Goal: Task Accomplishment & Management: Use online tool/utility

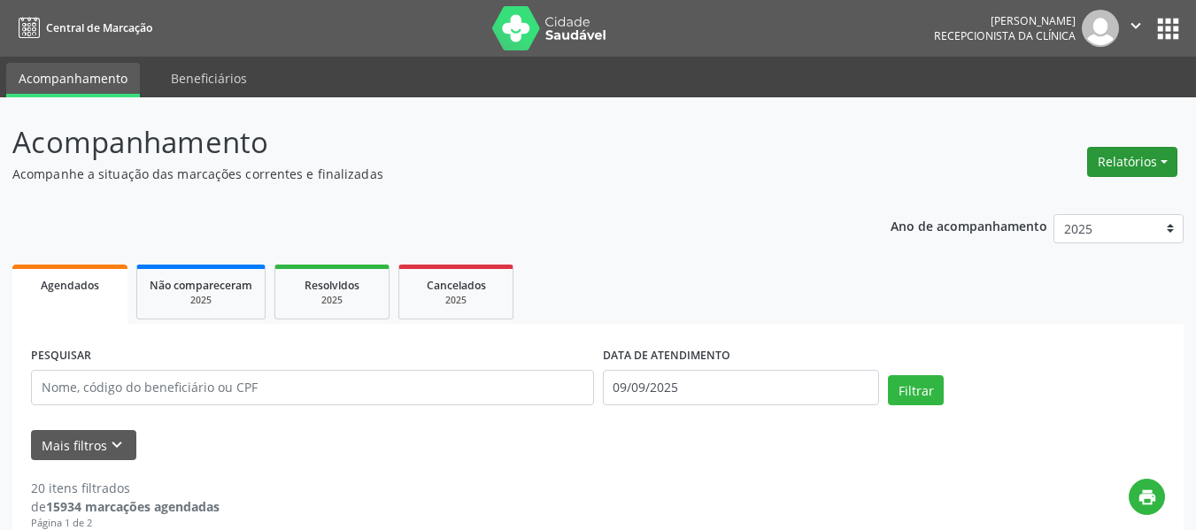
click at [1165, 160] on button "Relatórios" at bounding box center [1132, 162] width 90 height 30
click at [1064, 198] on link "Agendamentos" at bounding box center [1083, 200] width 190 height 25
select select "8"
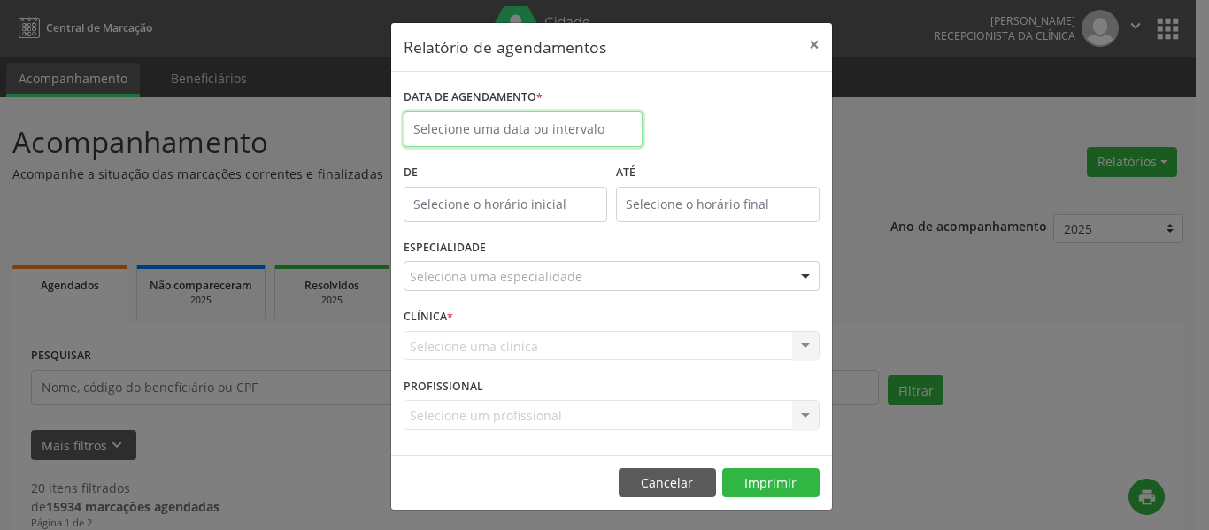
click at [483, 126] on input "text" at bounding box center [523, 129] width 239 height 35
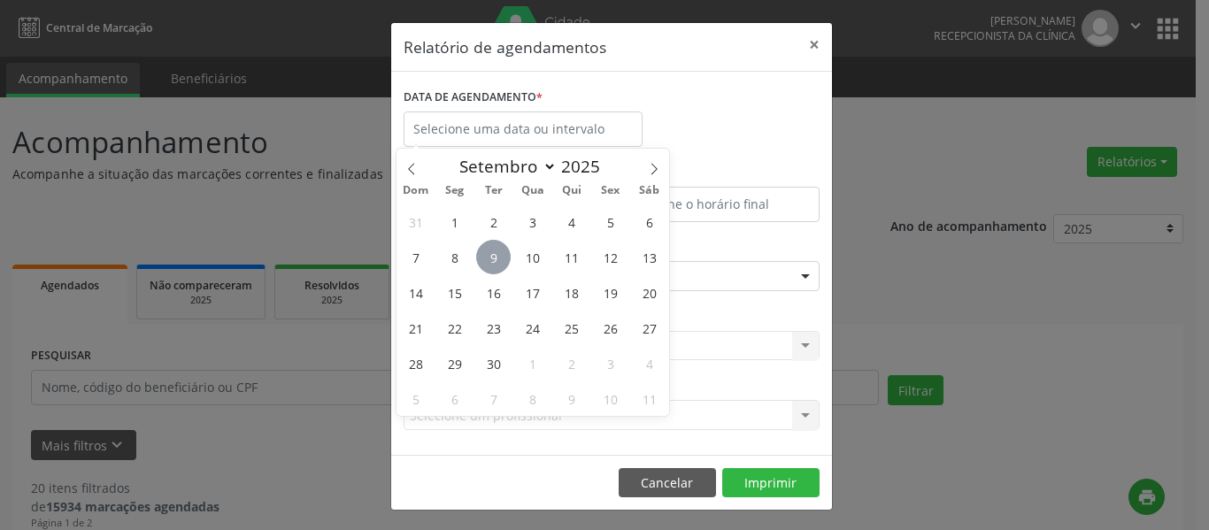
click at [495, 253] on span "9" at bounding box center [493, 257] width 35 height 35
type input "09/09/2025"
click at [495, 253] on span "9" at bounding box center [493, 257] width 35 height 35
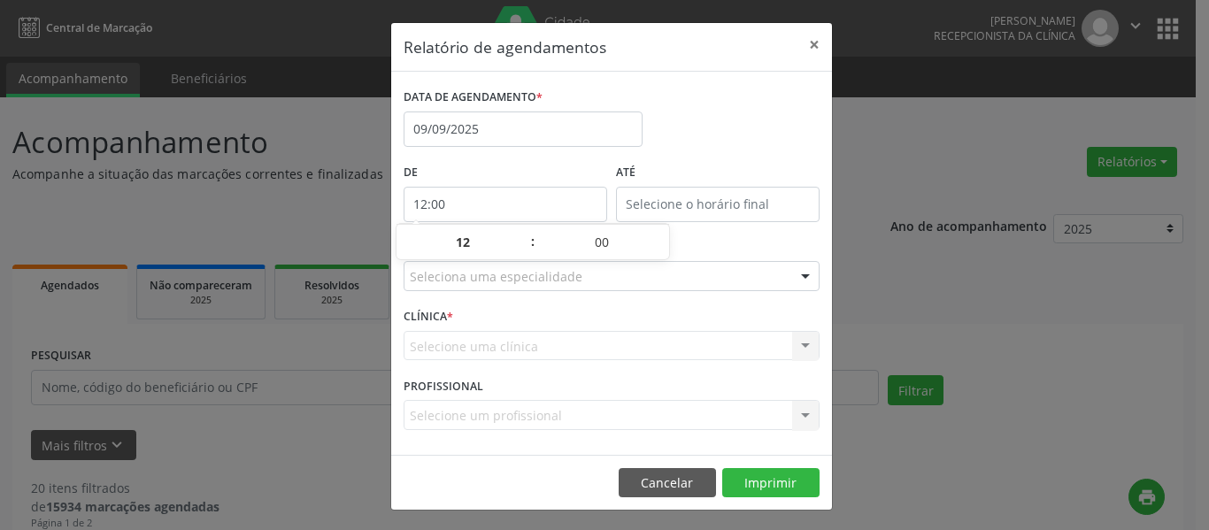
click at [558, 208] on input "12:00" at bounding box center [506, 204] width 204 height 35
click at [525, 250] on span at bounding box center [524, 252] width 12 height 18
type input "11:00"
type input "11"
click at [525, 250] on span at bounding box center [524, 252] width 12 height 18
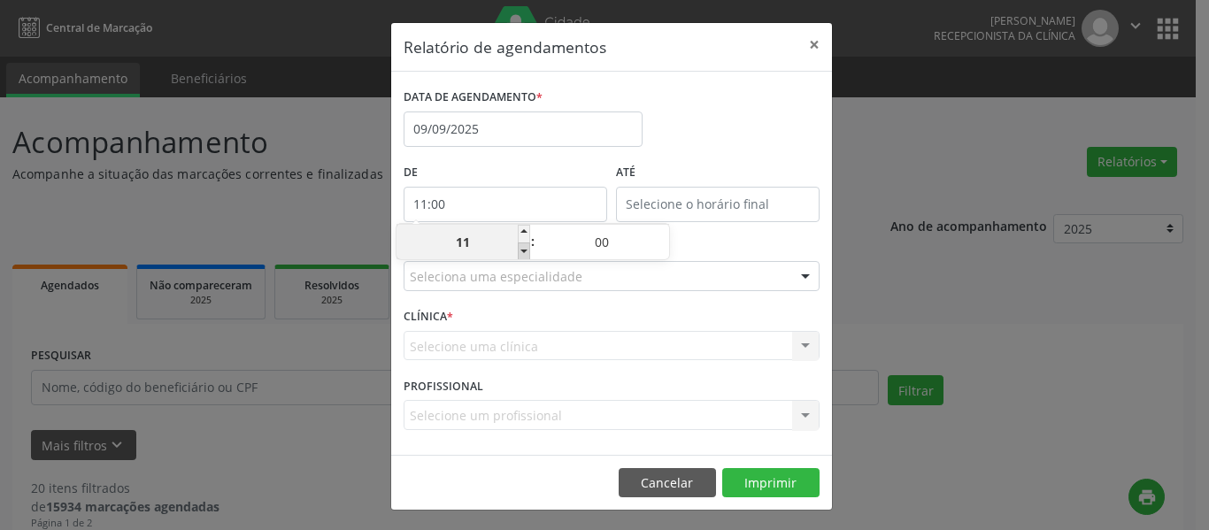
type input "10:00"
type input "10"
click at [525, 250] on span at bounding box center [524, 252] width 12 height 18
type input "09:00"
type input "09"
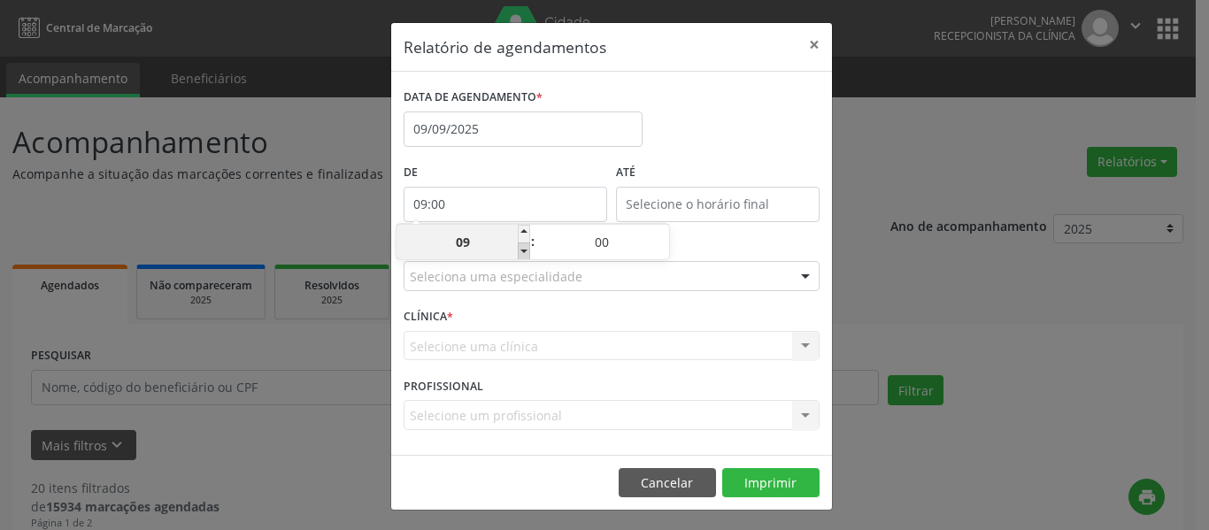
click at [525, 250] on span at bounding box center [524, 252] width 12 height 18
type input "08:00"
type input "08"
click at [525, 250] on span at bounding box center [524, 252] width 12 height 18
type input "07:00"
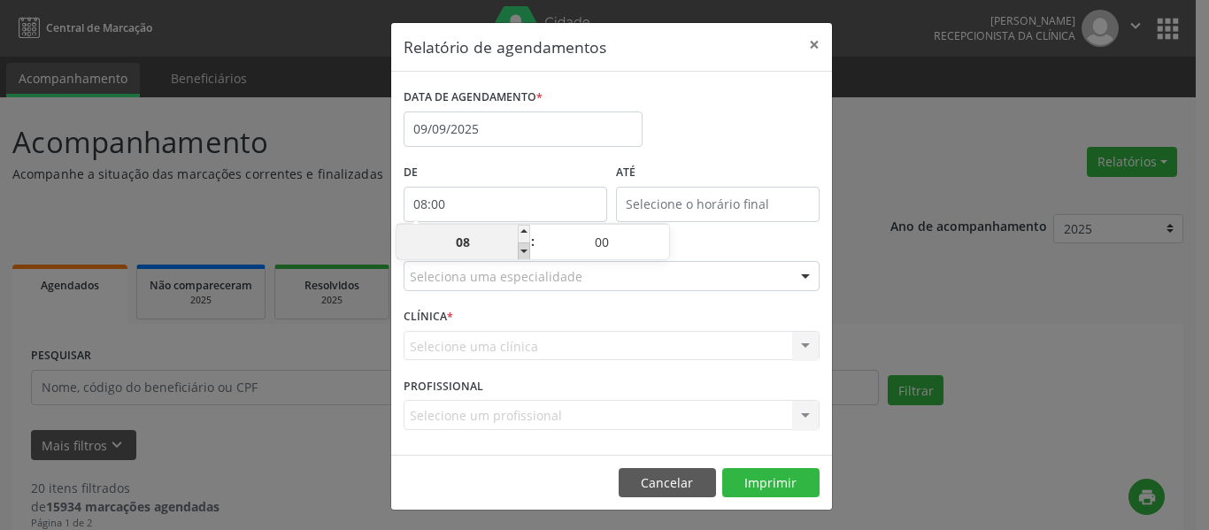
type input "07"
click at [526, 251] on span at bounding box center [524, 252] width 12 height 18
type input "06:00"
type input "06"
click at [526, 251] on span at bounding box center [524, 252] width 12 height 18
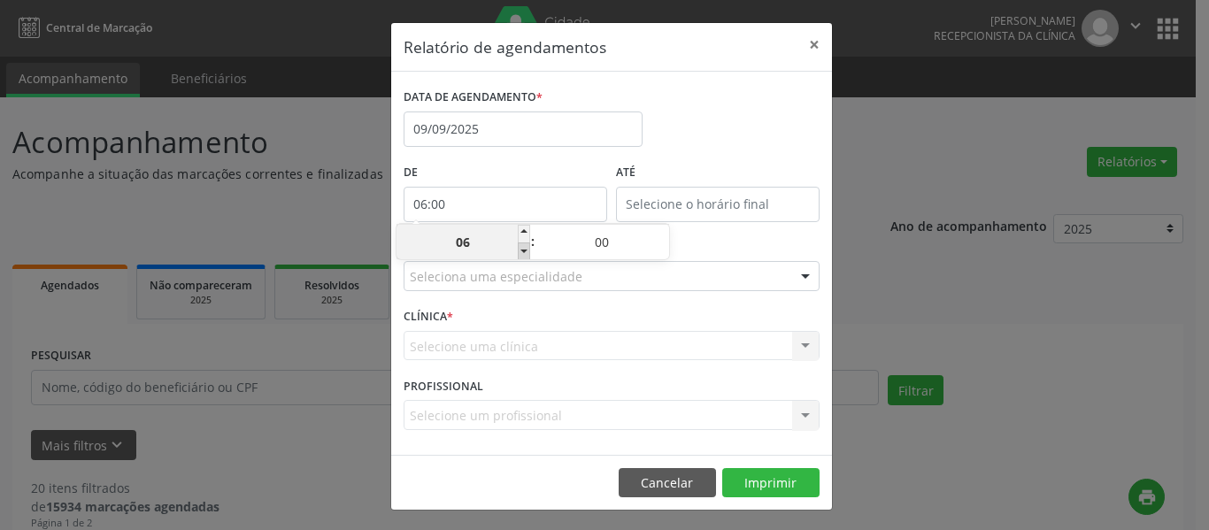
type input "05:00"
type input "05"
click at [699, 157] on div "DATA DE AGENDAMENTO * [DATE]" at bounding box center [611, 121] width 425 height 75
click at [673, 208] on input "12:00" at bounding box center [718, 204] width 204 height 35
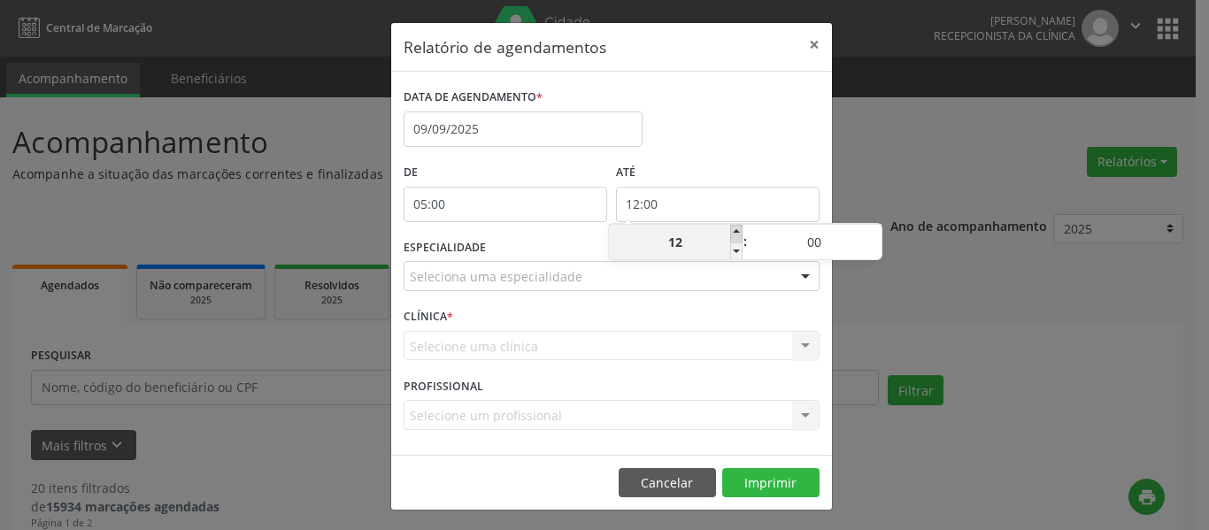
click at [738, 227] on span at bounding box center [736, 234] width 12 height 18
type input "13:00"
type input "13"
click at [738, 227] on span at bounding box center [736, 234] width 12 height 18
type input "14:00"
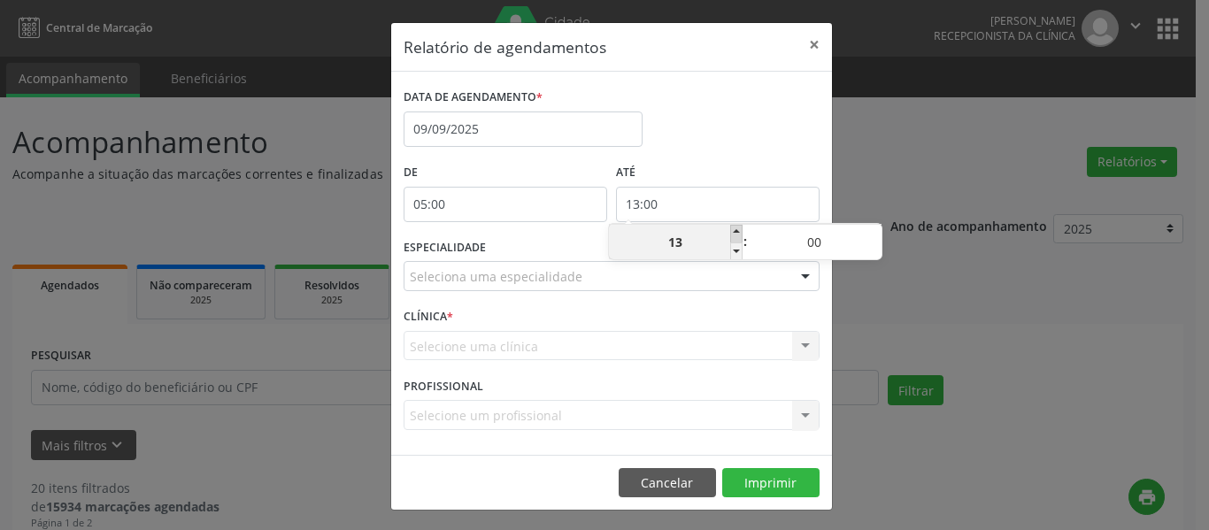
type input "14"
click at [738, 227] on span at bounding box center [736, 234] width 12 height 18
type input "15:00"
type input "15"
click at [738, 227] on span at bounding box center [736, 234] width 12 height 18
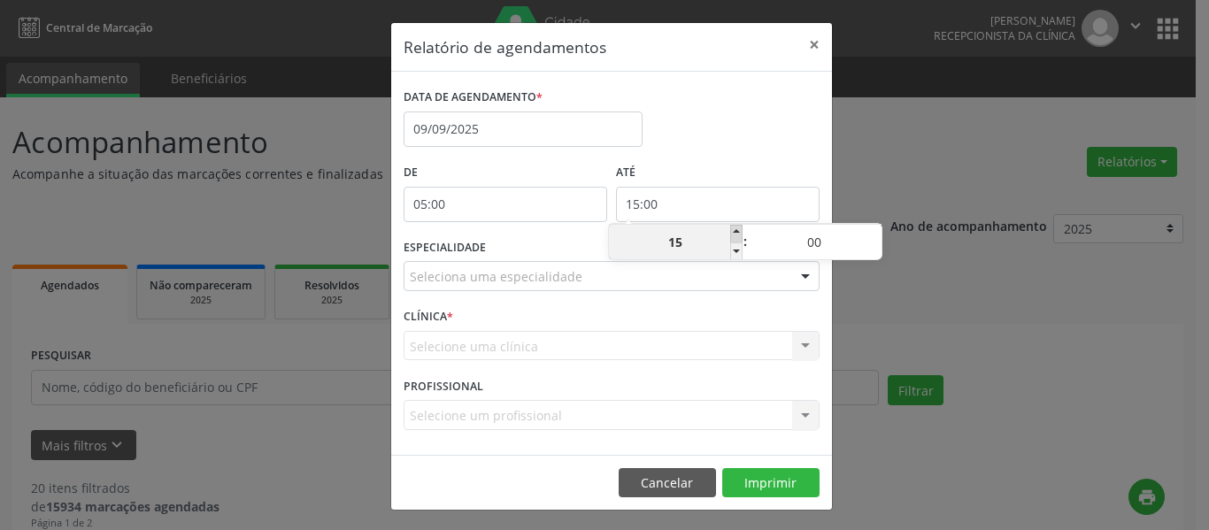
type input "16:00"
type input "16"
click at [738, 227] on span at bounding box center [736, 234] width 12 height 18
type input "17:00"
type input "17"
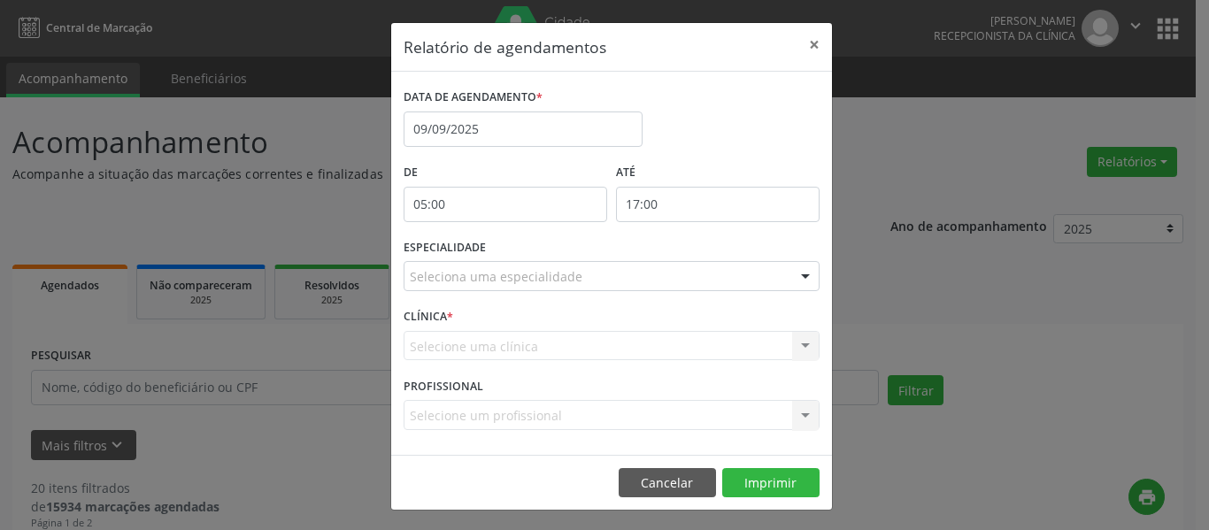
click at [736, 163] on label "ATÉ" at bounding box center [718, 172] width 204 height 27
click at [613, 276] on div "Seleciona uma especialidade" at bounding box center [612, 276] width 416 height 30
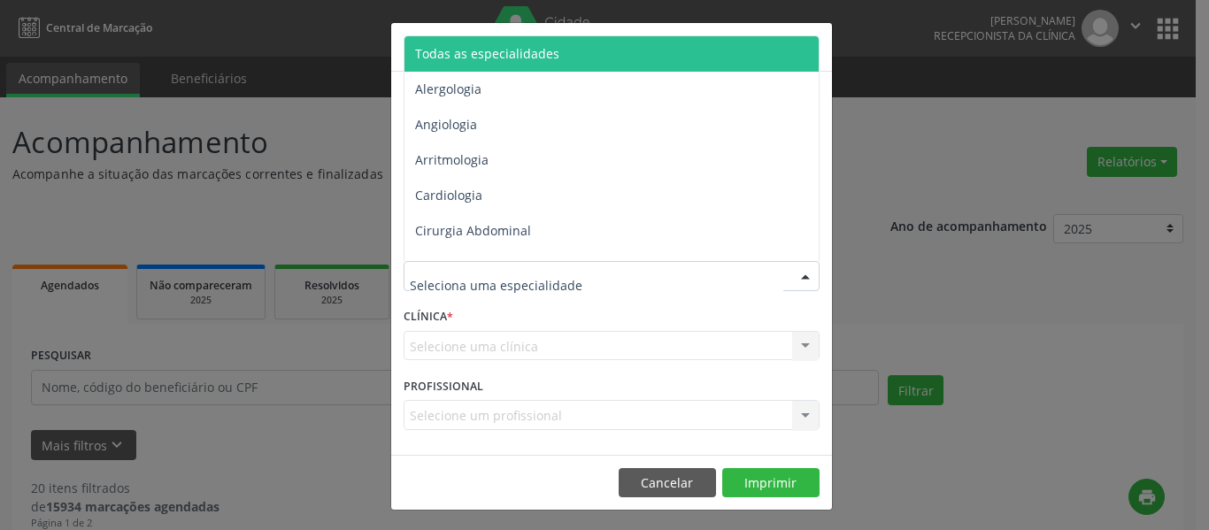
drag, startPoint x: 654, startPoint y: 59, endPoint x: 764, endPoint y: 110, distance: 120.8
click at [656, 60] on span "Todas as especialidades" at bounding box center [612, 53] width 417 height 35
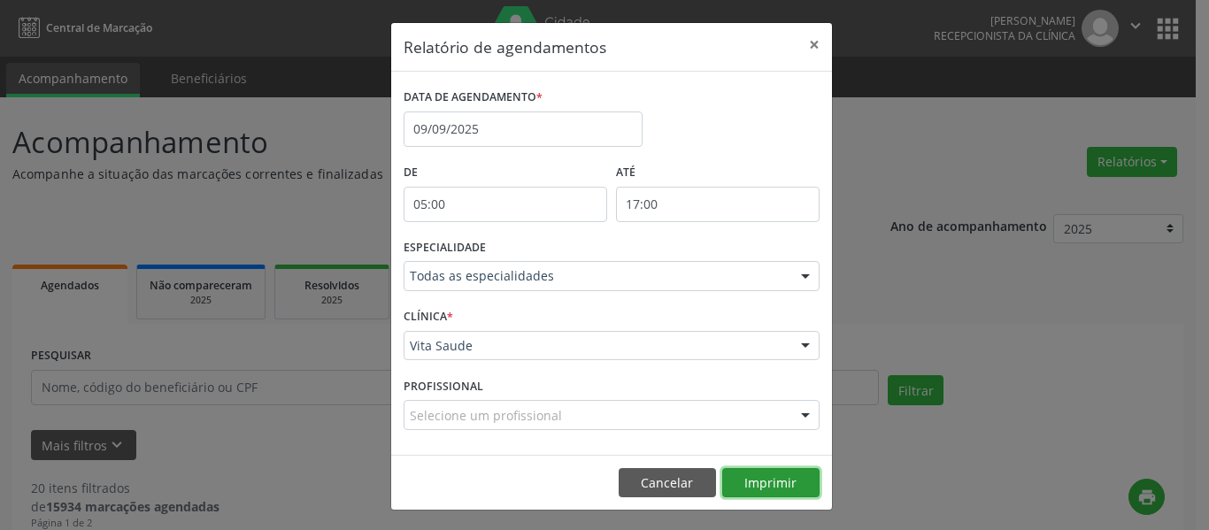
click at [770, 485] on button "Imprimir" at bounding box center [770, 483] width 97 height 30
